Goal: Information Seeking & Learning: Learn about a topic

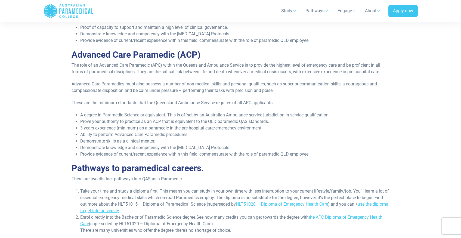
scroll to position [602, 0]
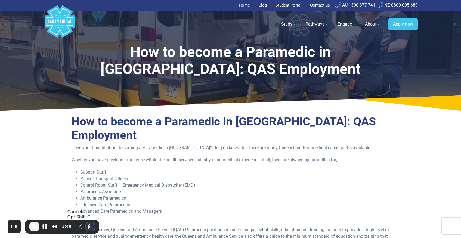
click at [90, 225] on button "Cancel Recording" at bounding box center [90, 226] width 9 height 9
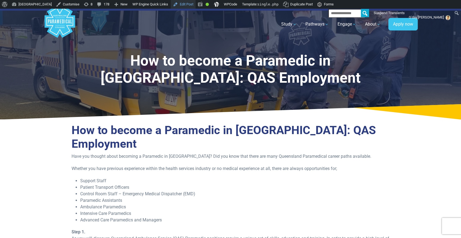
click at [195, 7] on link "Edit Post" at bounding box center [183, 4] width 25 height 9
click at [251, 171] on p "Whether you have previous experience within the health services industry or no …" at bounding box center [231, 168] width 318 height 7
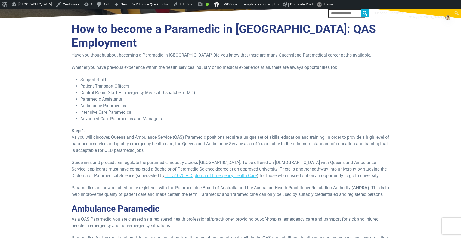
scroll to position [102, 0]
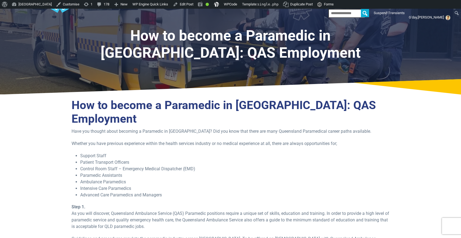
scroll to position [91, 0]
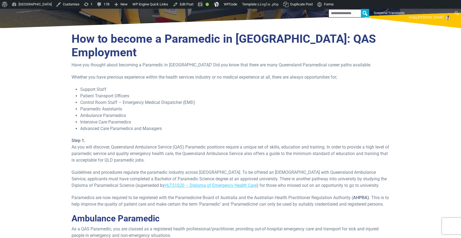
click at [150, 142] on p "Step 1. As you will discover, Queensland Ambulance Service (QAS) Paramedic posi…" at bounding box center [231, 150] width 318 height 26
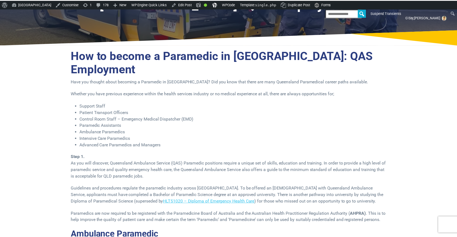
scroll to position [48, 0]
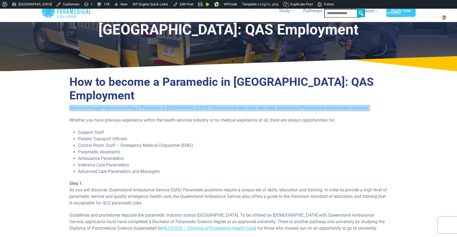
drag, startPoint x: 67, startPoint y: 107, endPoint x: 383, endPoint y: 112, distance: 315.7
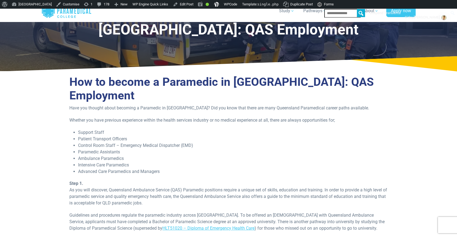
click at [301, 148] on li "Control Room Staff – Emergency Medical Dispatcher (EMD)" at bounding box center [232, 145] width 309 height 7
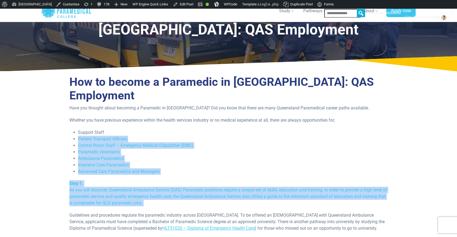
drag, startPoint x: 99, startPoint y: 157, endPoint x: 329, endPoint y: 207, distance: 234.7
